Goal: Information Seeking & Learning: Find specific fact

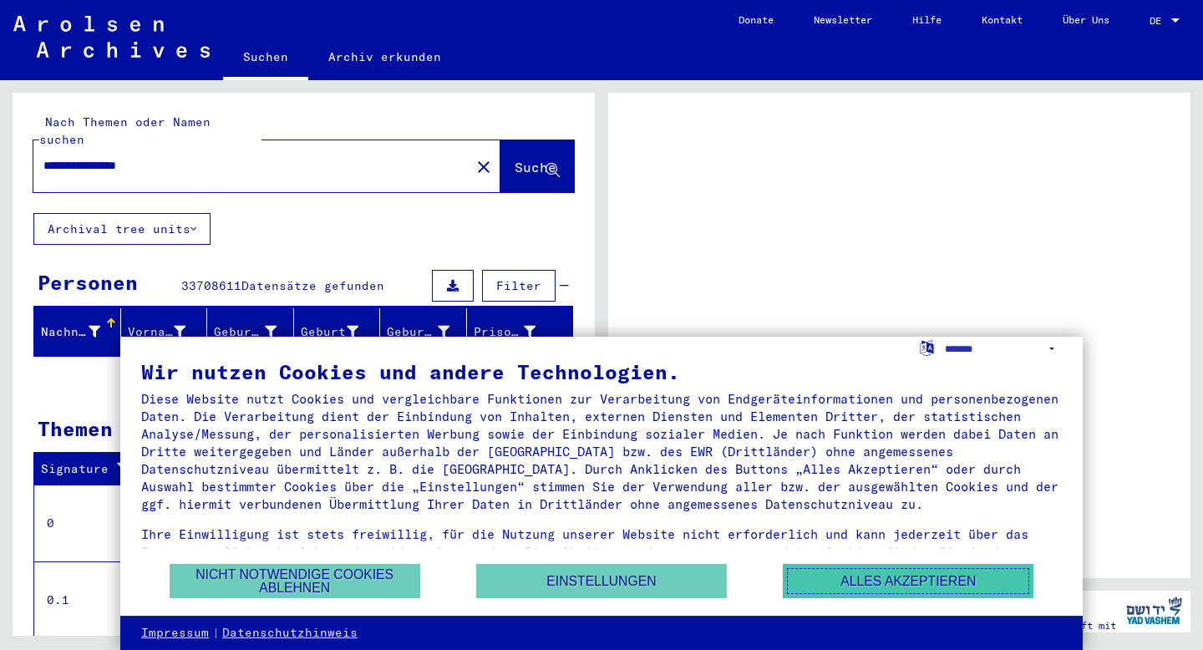
click at [815, 581] on button "Alles akzeptieren" at bounding box center [908, 581] width 251 height 34
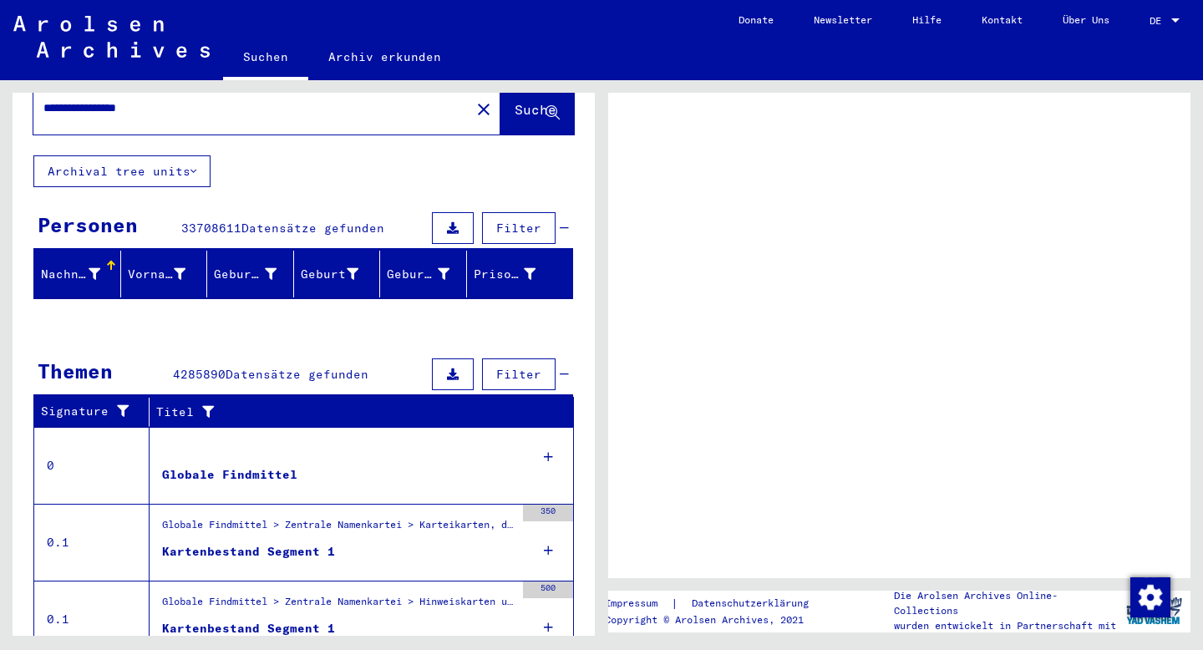
scroll to position [69, 0]
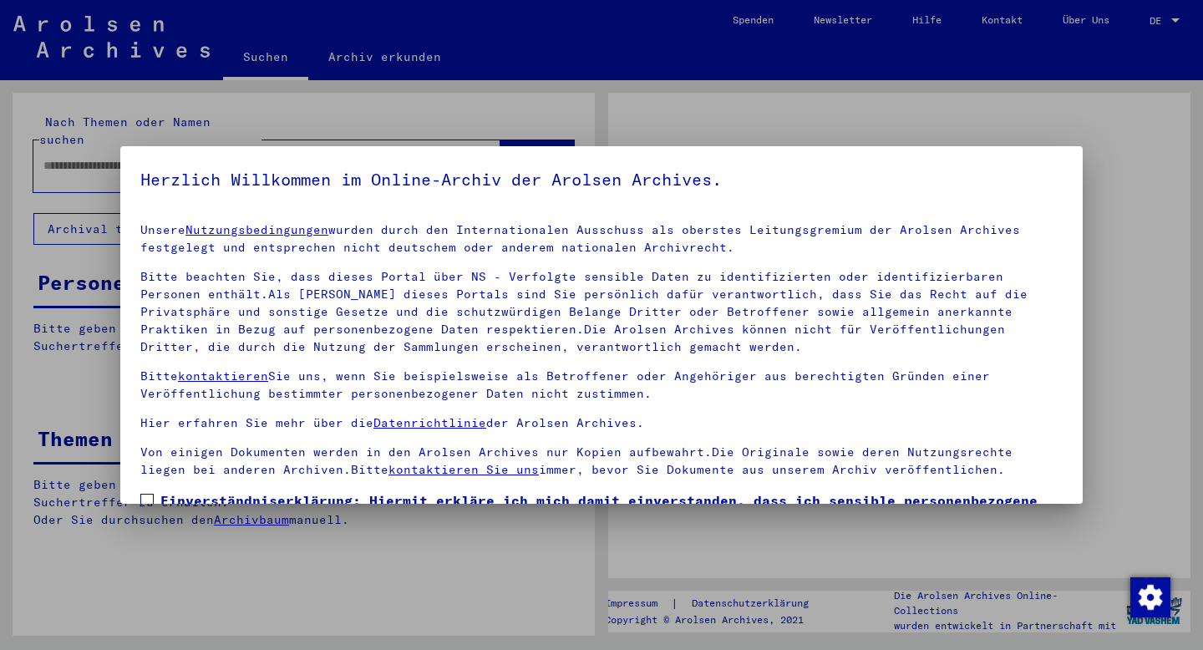
type input "**********"
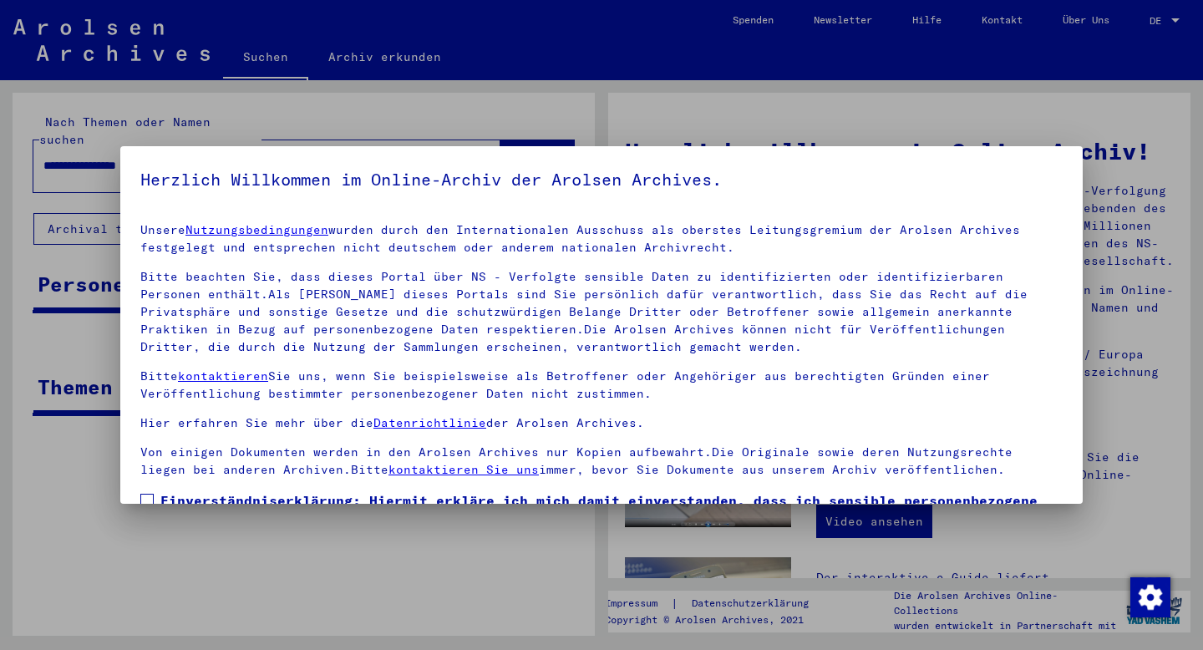
scroll to position [127, 0]
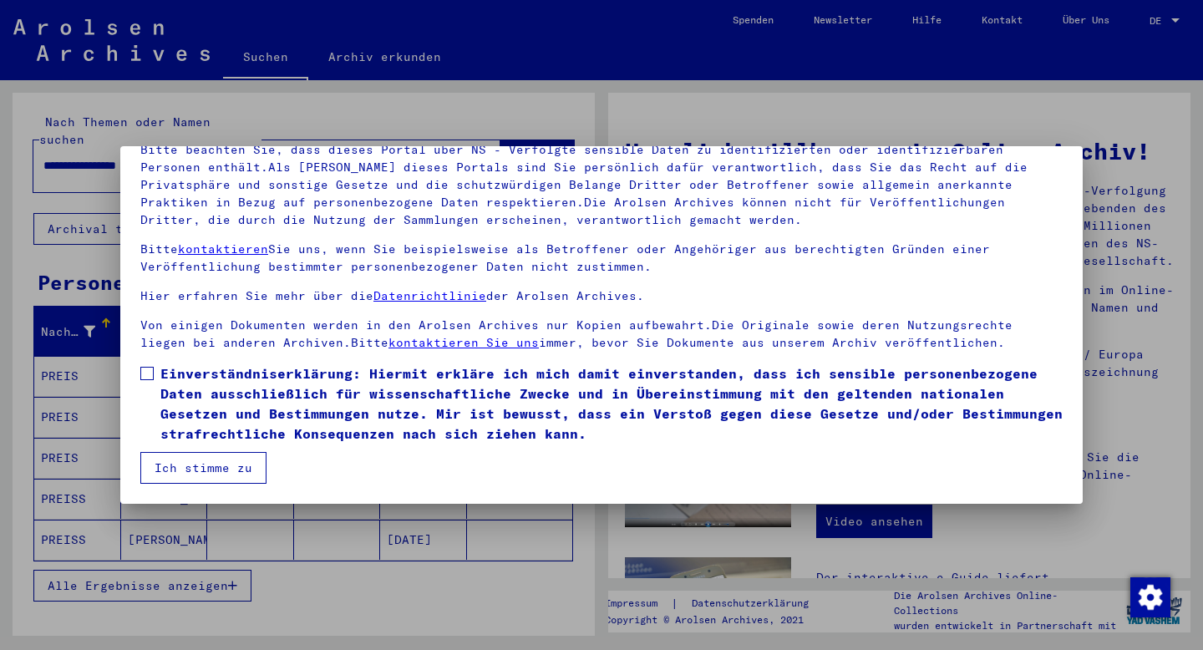
click at [150, 366] on label "Einverständniserklärung: Hiermit erkläre ich mich damit einverstanden, dass ich…" at bounding box center [601, 403] width 922 height 80
click at [212, 465] on button "Ich stimme zu" at bounding box center [203, 468] width 126 height 32
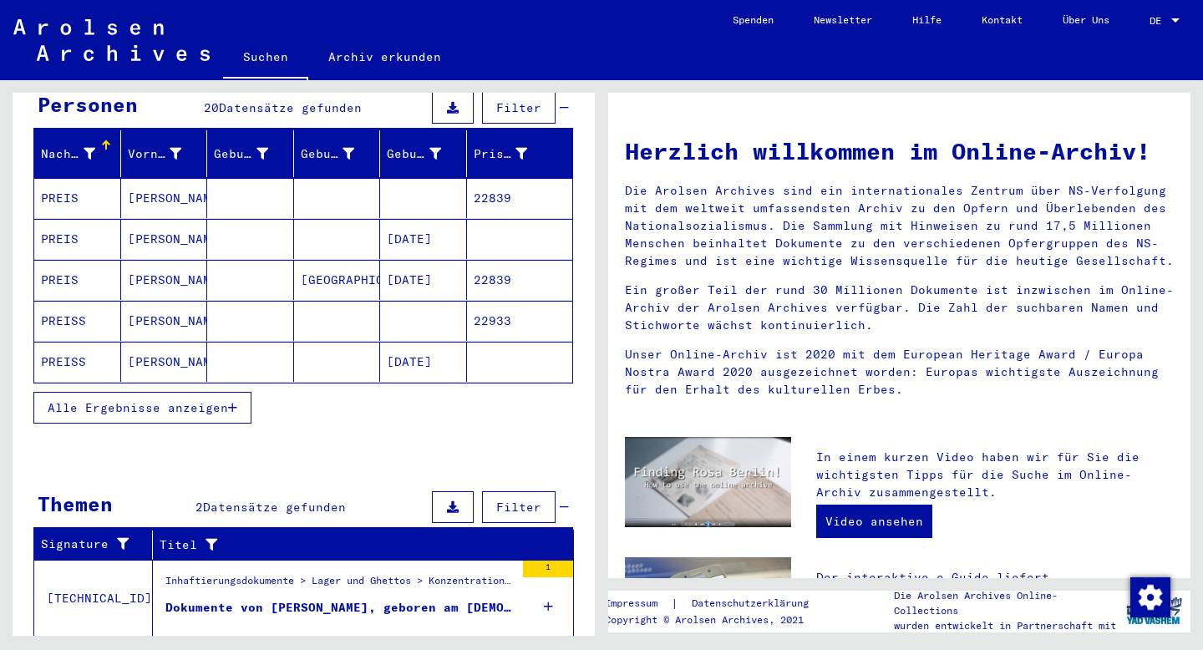
scroll to position [182, 0]
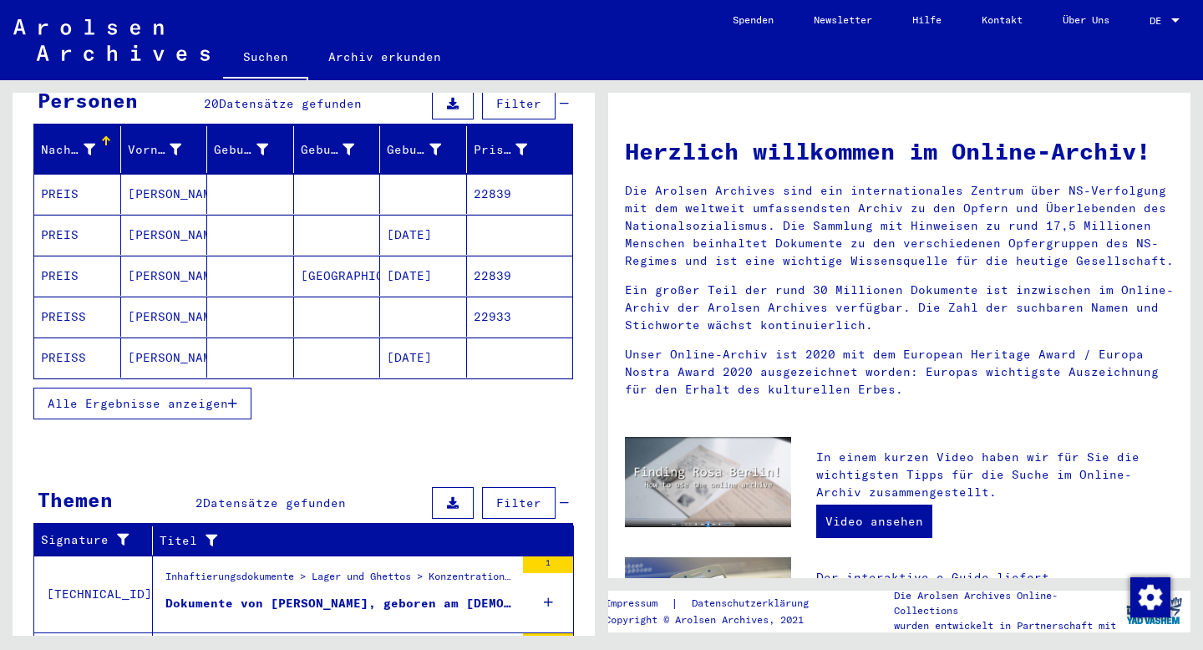
click at [320, 595] on div "Dokumente von [PERSON_NAME], geboren am [DEMOGRAPHIC_DATA]" at bounding box center [339, 604] width 349 height 18
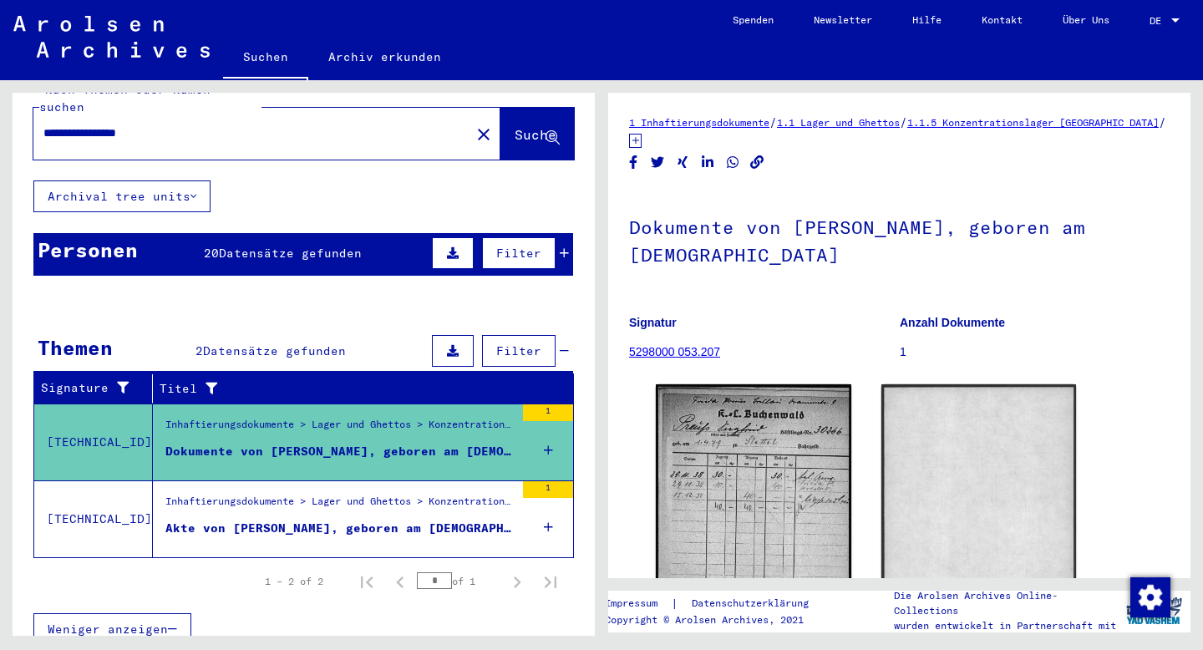
click at [302, 496] on div "Inhaftierungsdokumente > Lager und Ghettos > Konzentrationslager [GEOGRAPHIC_DA…" at bounding box center [339, 505] width 349 height 23
